Goal: Transaction & Acquisition: Purchase product/service

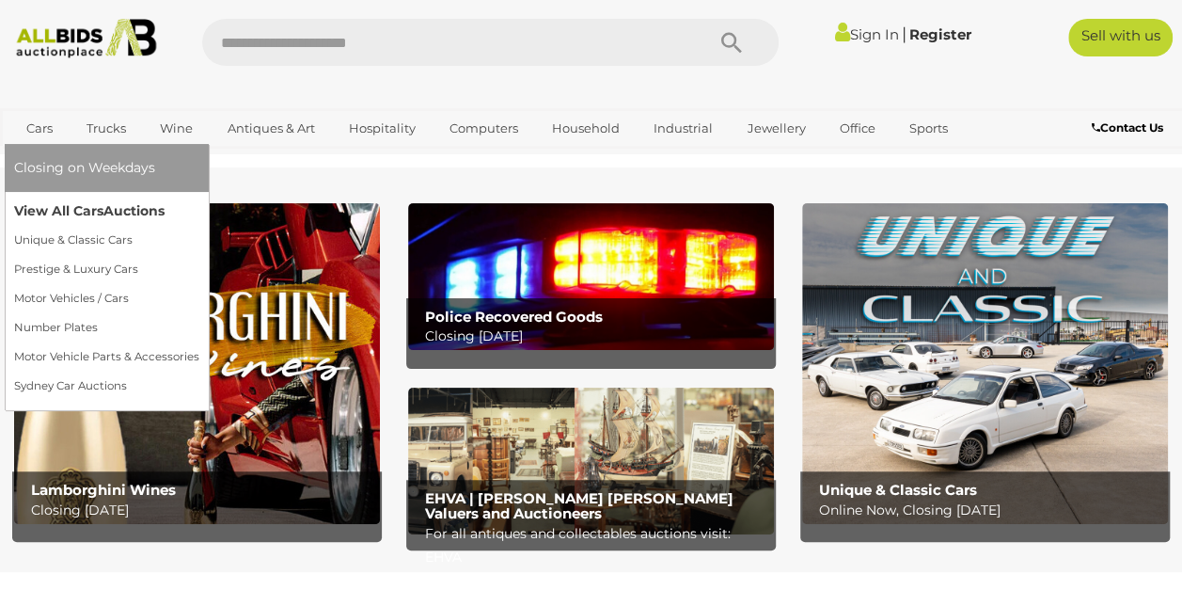
click at [103, 214] on link "View All Cars Auctions" at bounding box center [106, 211] width 185 height 29
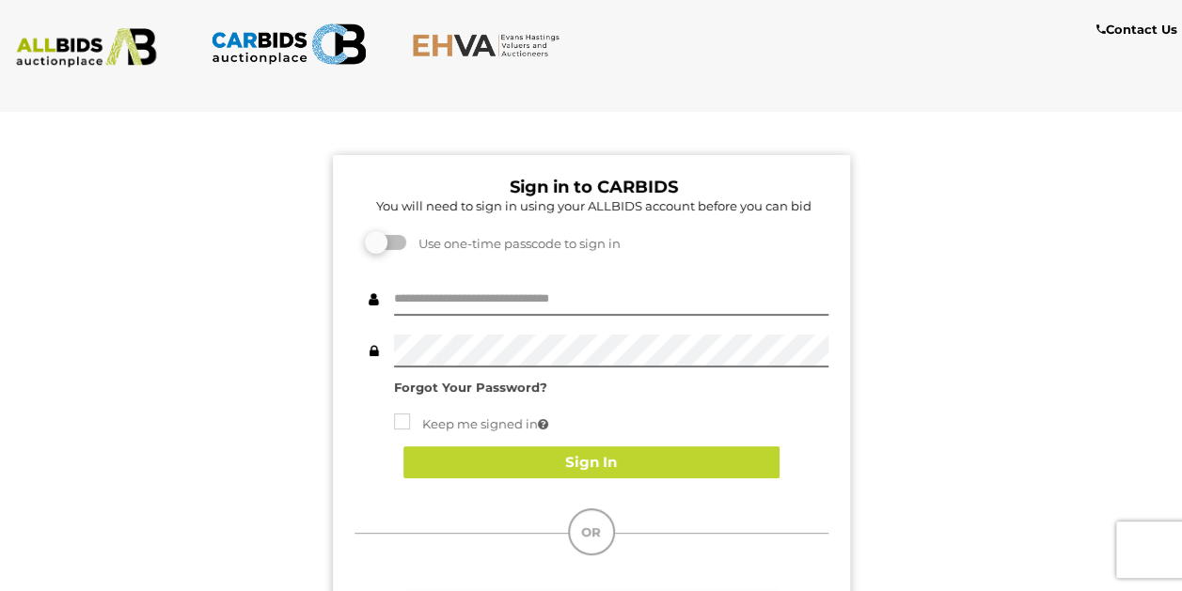
click at [811, 307] on keeper-lock "Open Keeper Popup" at bounding box center [814, 300] width 23 height 23
click at [1055, 260] on div "Sign in to CARBIDS You will need to sign in using your ALLBIDS account before y…" at bounding box center [591, 463] width 1210 height 700
click at [600, 316] on div at bounding box center [611, 299] width 434 height 33
type input "**********"
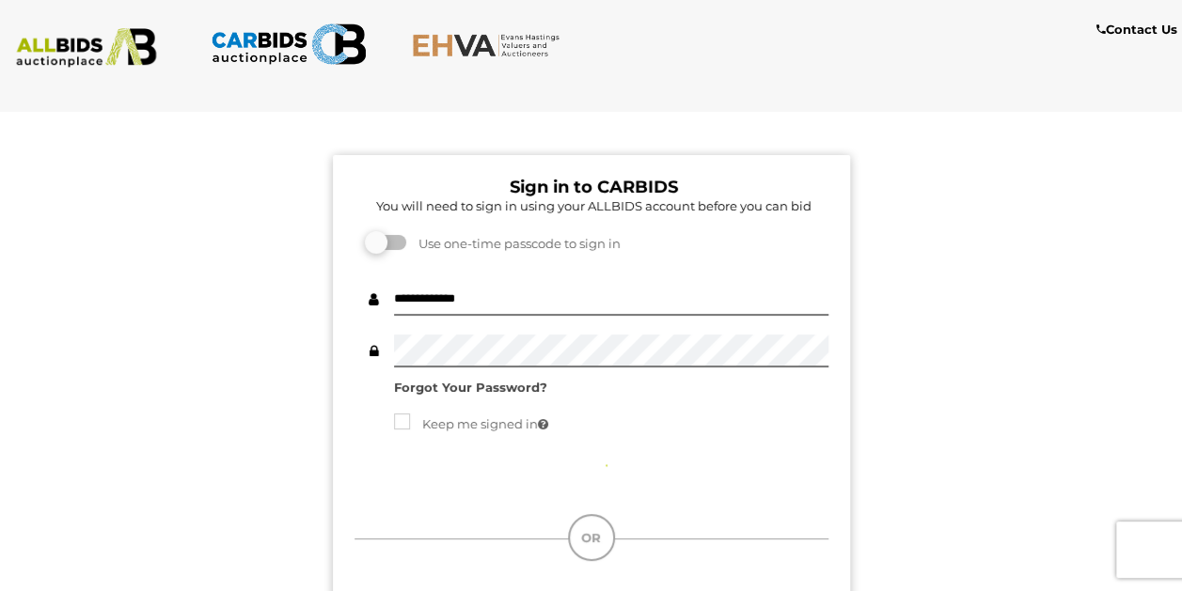
click at [651, 466] on div "Sign In" at bounding box center [592, 465] width 474 height 75
